Goal: Use online tool/utility: Utilize a website feature to perform a specific function

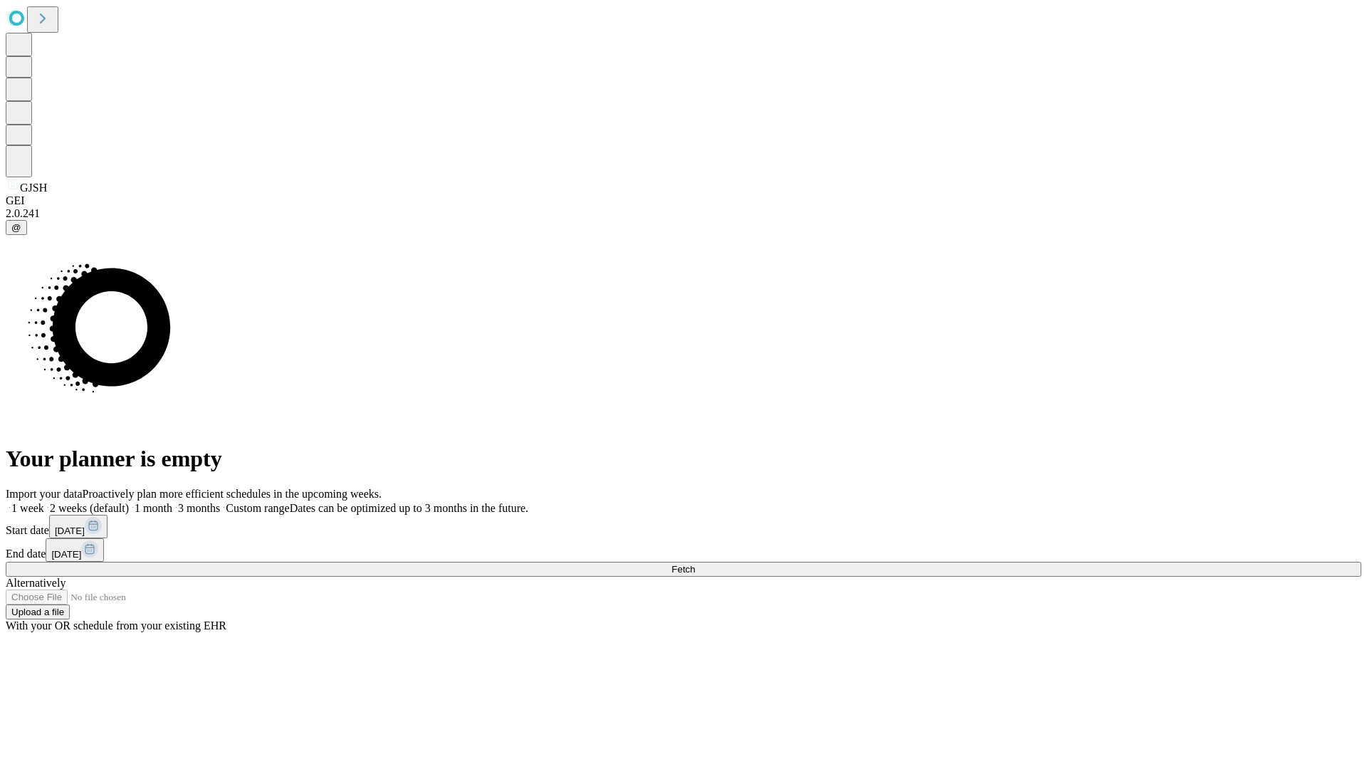
click at [695, 564] on span "Fetch" at bounding box center [684, 569] width 24 height 11
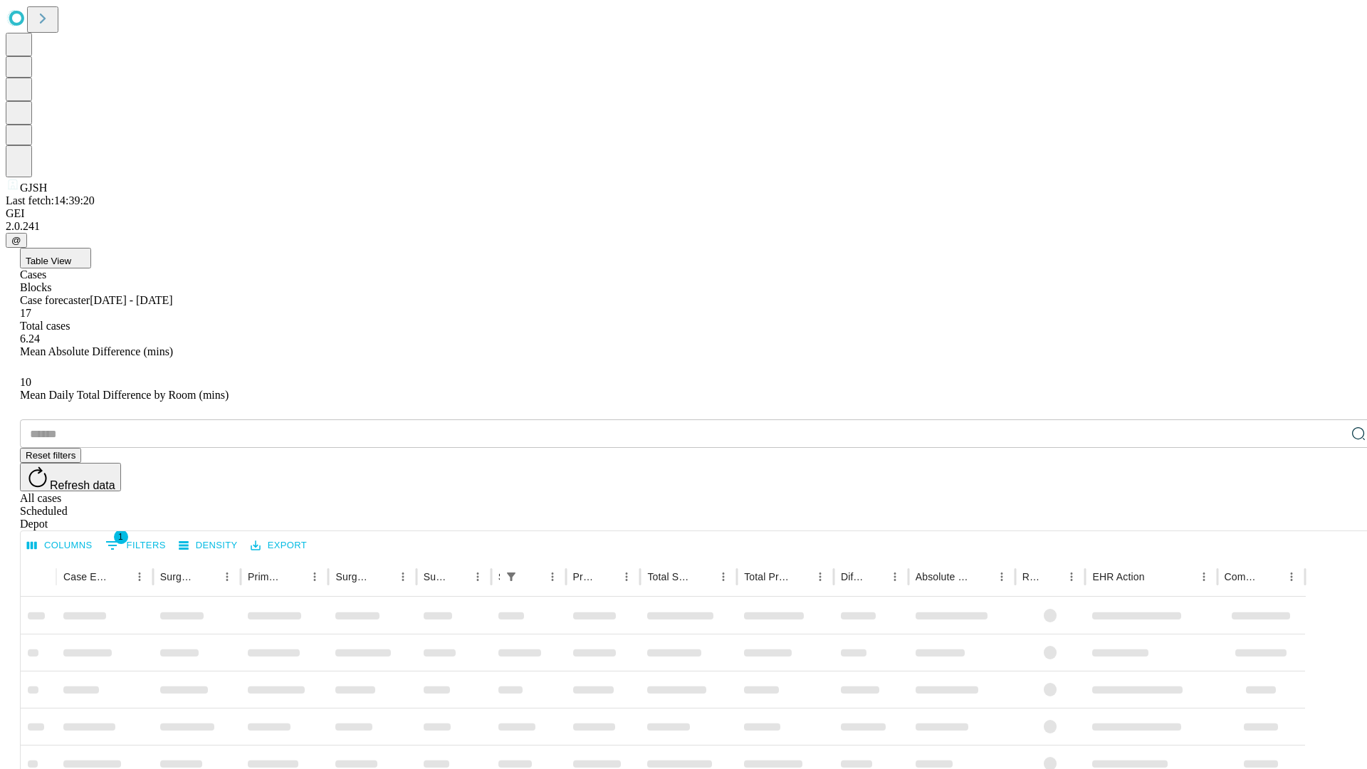
click at [71, 256] on span "Table View" at bounding box center [49, 261] width 46 height 11
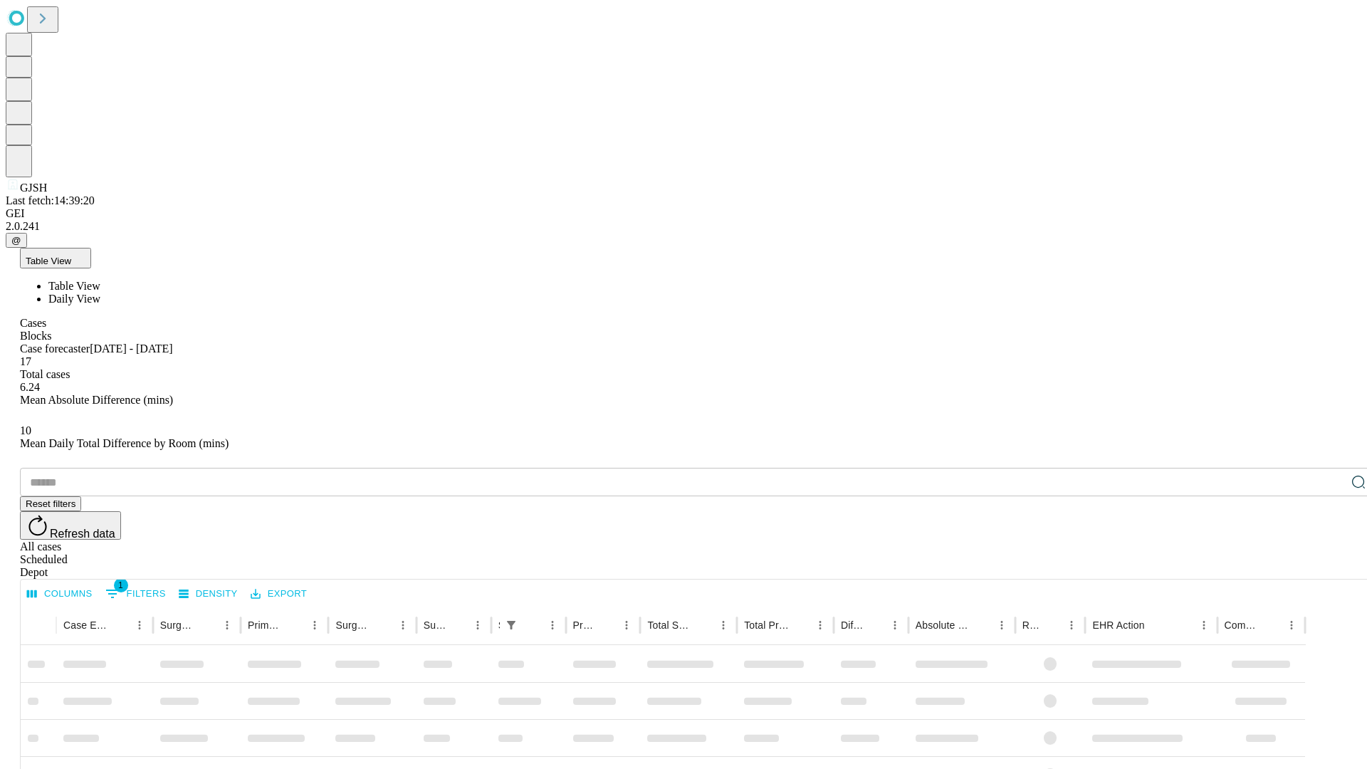
click at [100, 293] on span "Daily View" at bounding box center [74, 299] width 52 height 12
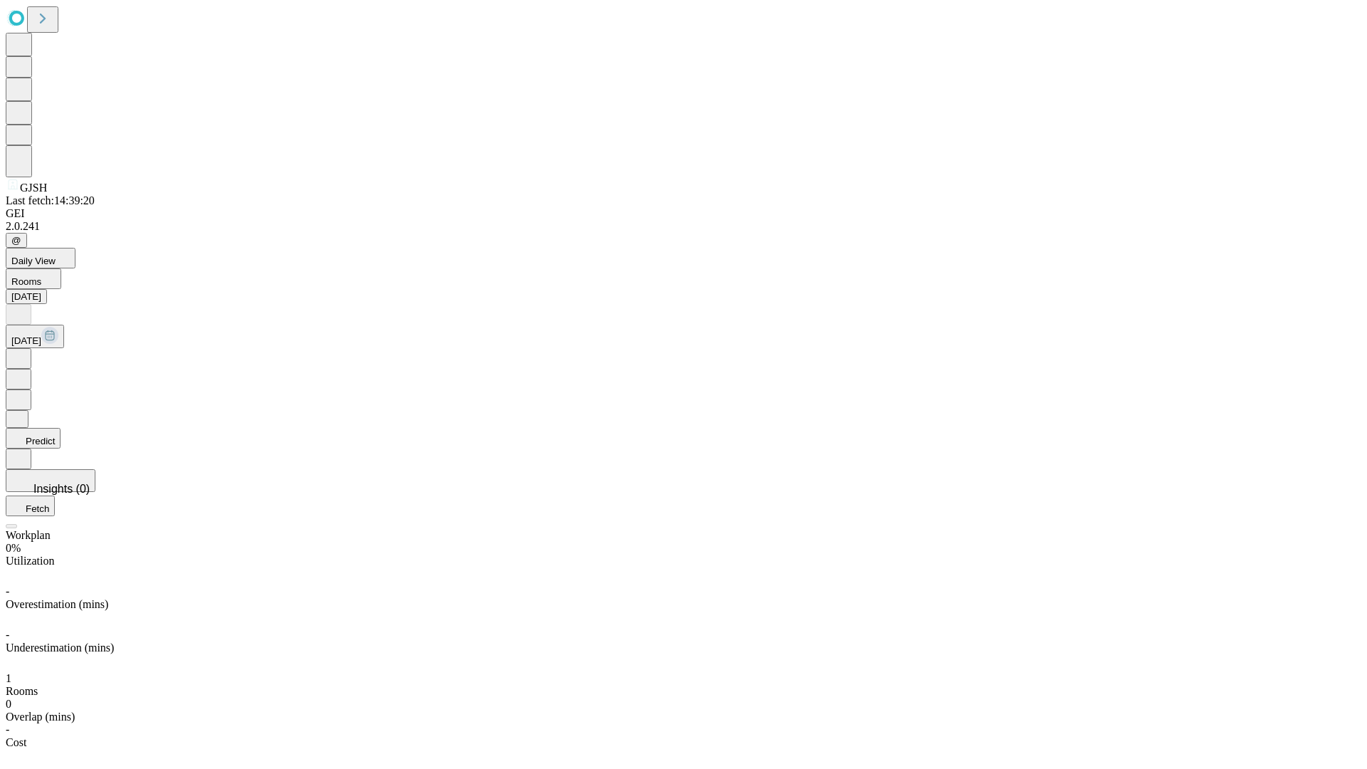
click at [61, 428] on button "Predict" at bounding box center [33, 438] width 55 height 21
